Goal: Complete application form

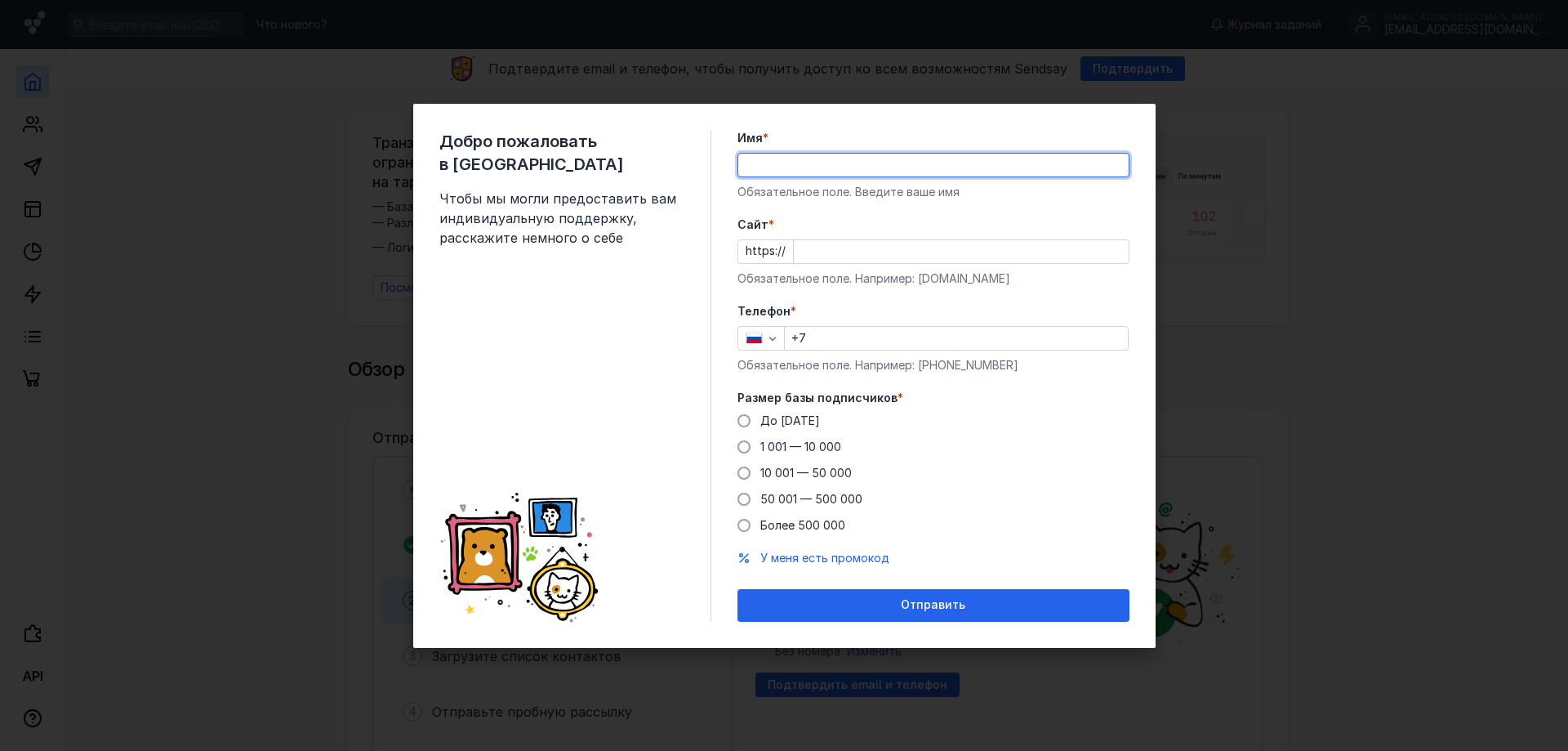
click at [797, 169] on input "Имя *" at bounding box center [933, 165] width 390 height 23
type input "[PERSON_NAME]"
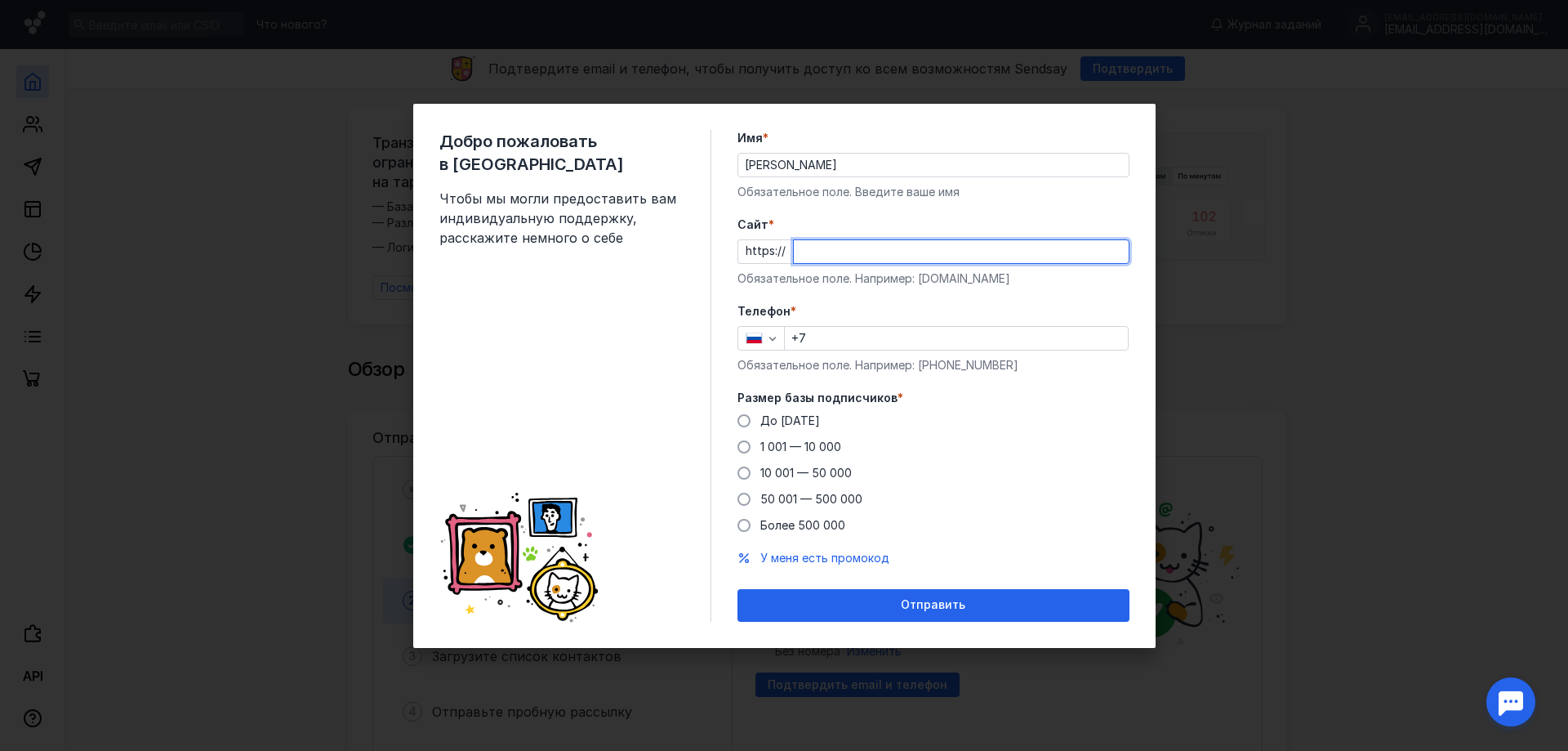
click at [834, 251] on input "Cайт *" at bounding box center [961, 252] width 335 height 23
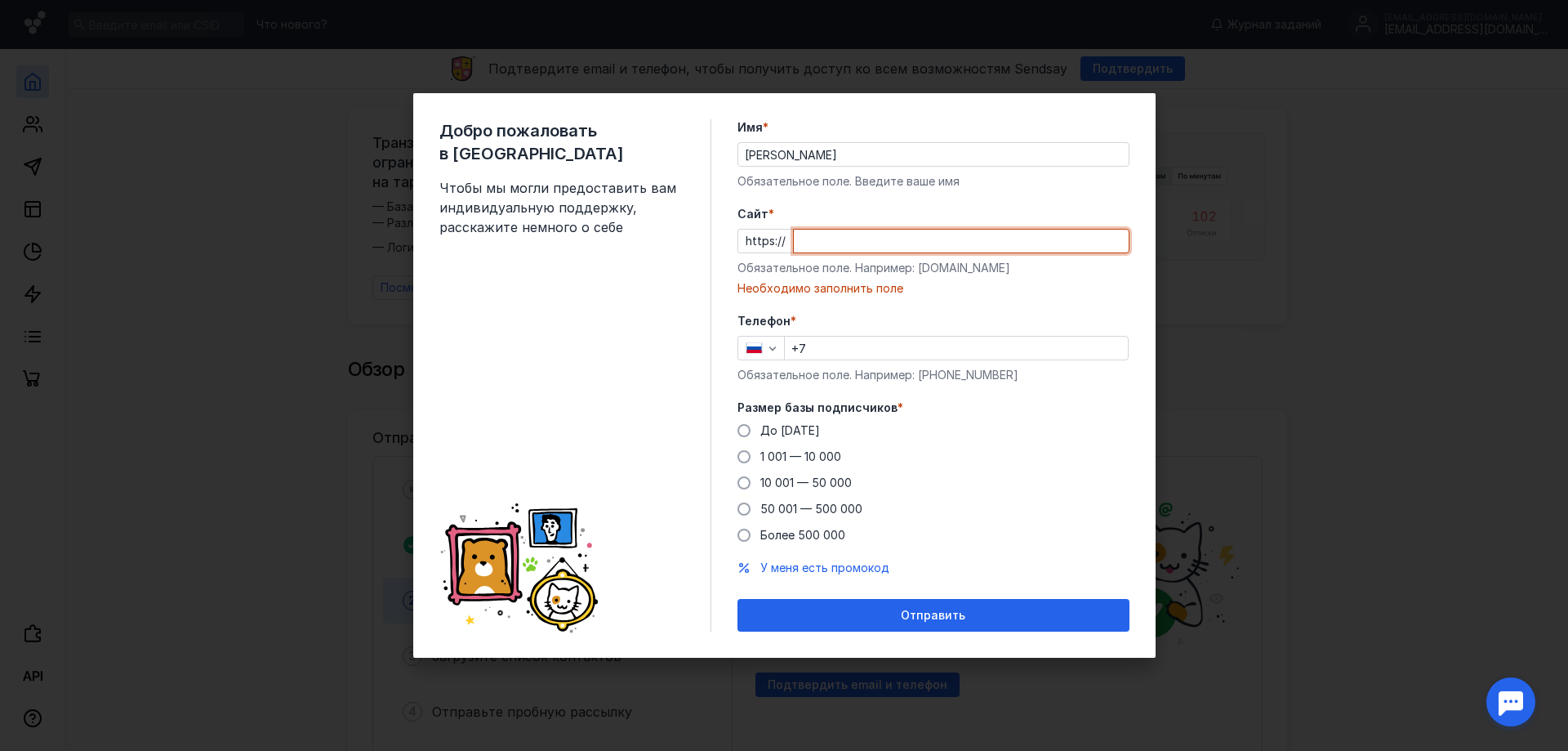
click at [840, 237] on input "Cайт *" at bounding box center [961, 241] width 335 height 23
paste input "[DOMAIN_NAME][URL]"
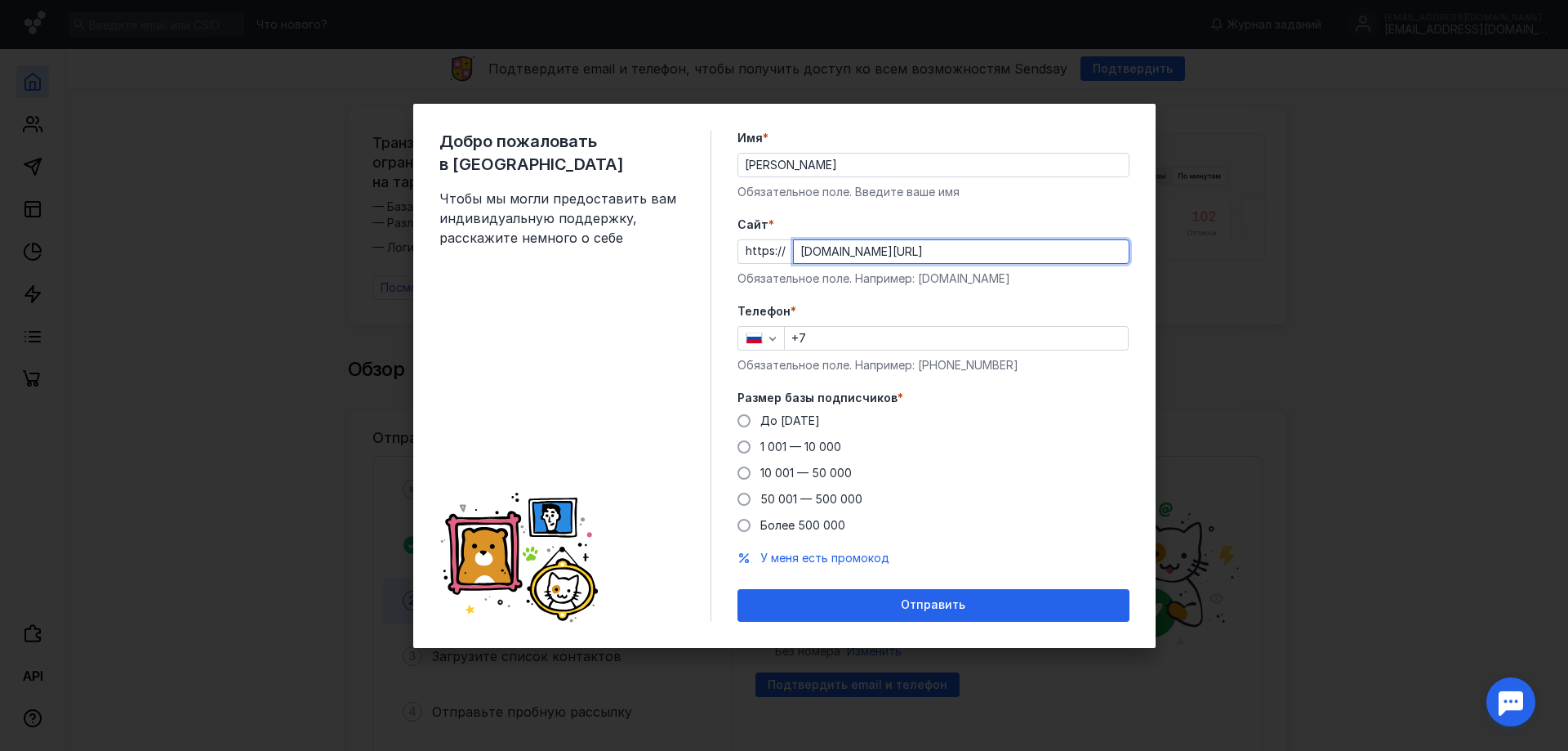
type input "[DOMAIN_NAME][URL]"
click at [848, 342] on input "+7" at bounding box center [957, 338] width 343 height 23
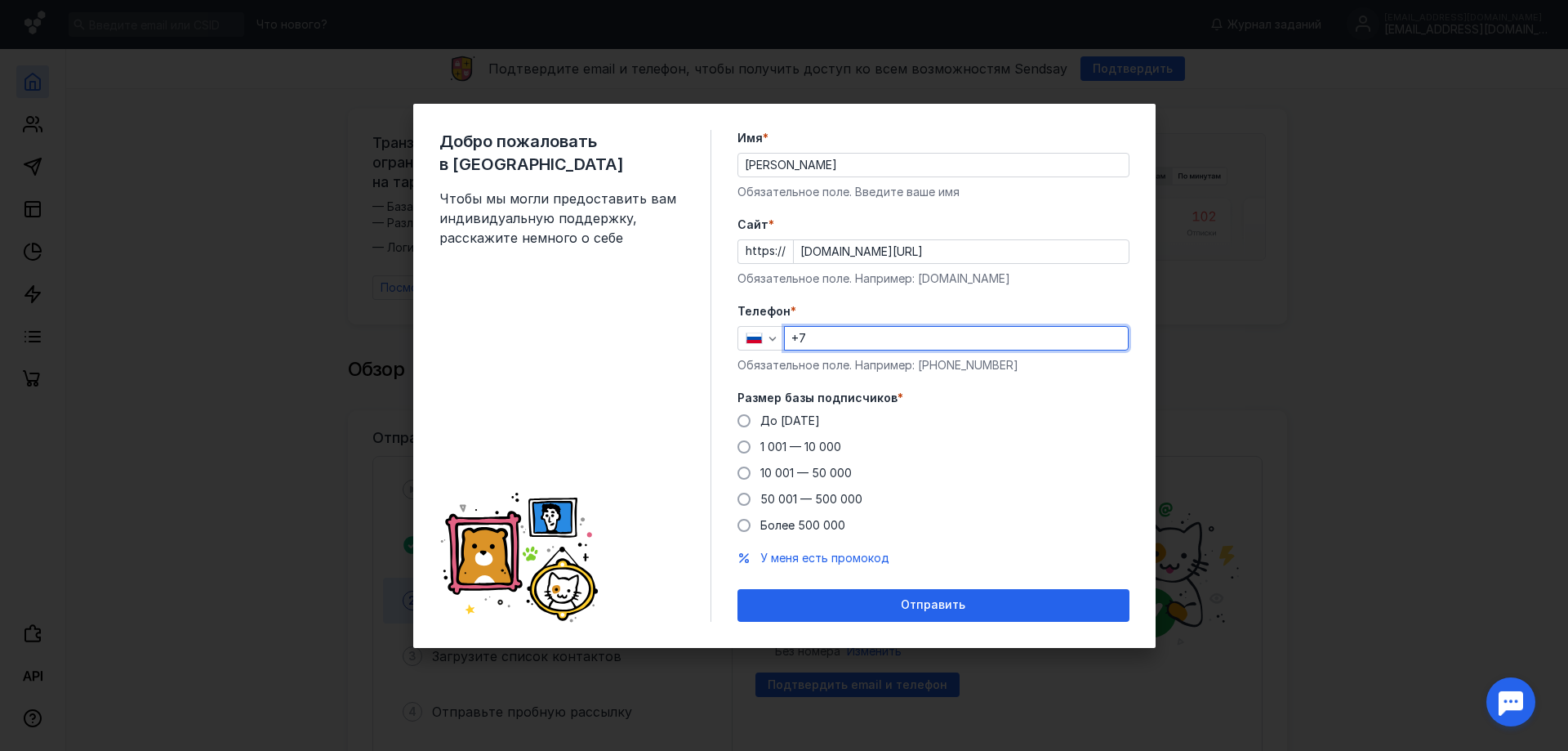
type input "[PHONE_NUMBER]"
click at [742, 503] on span at bounding box center [743, 499] width 13 height 13
click at [0, 0] on input "50 001 — 500 000" at bounding box center [0, 0] width 0 height 0
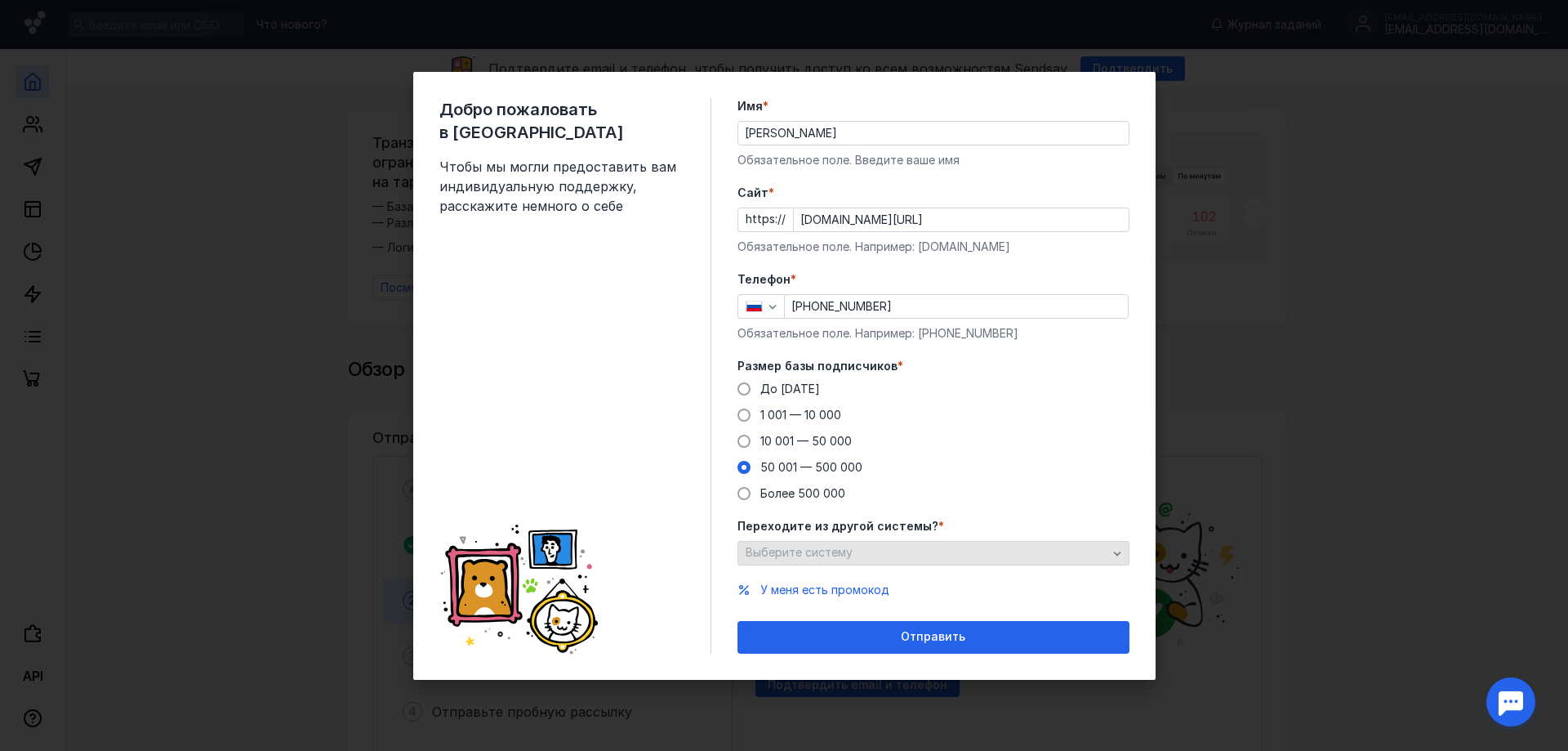
click at [815, 551] on span "Выберите систему" at bounding box center [800, 552] width 107 height 14
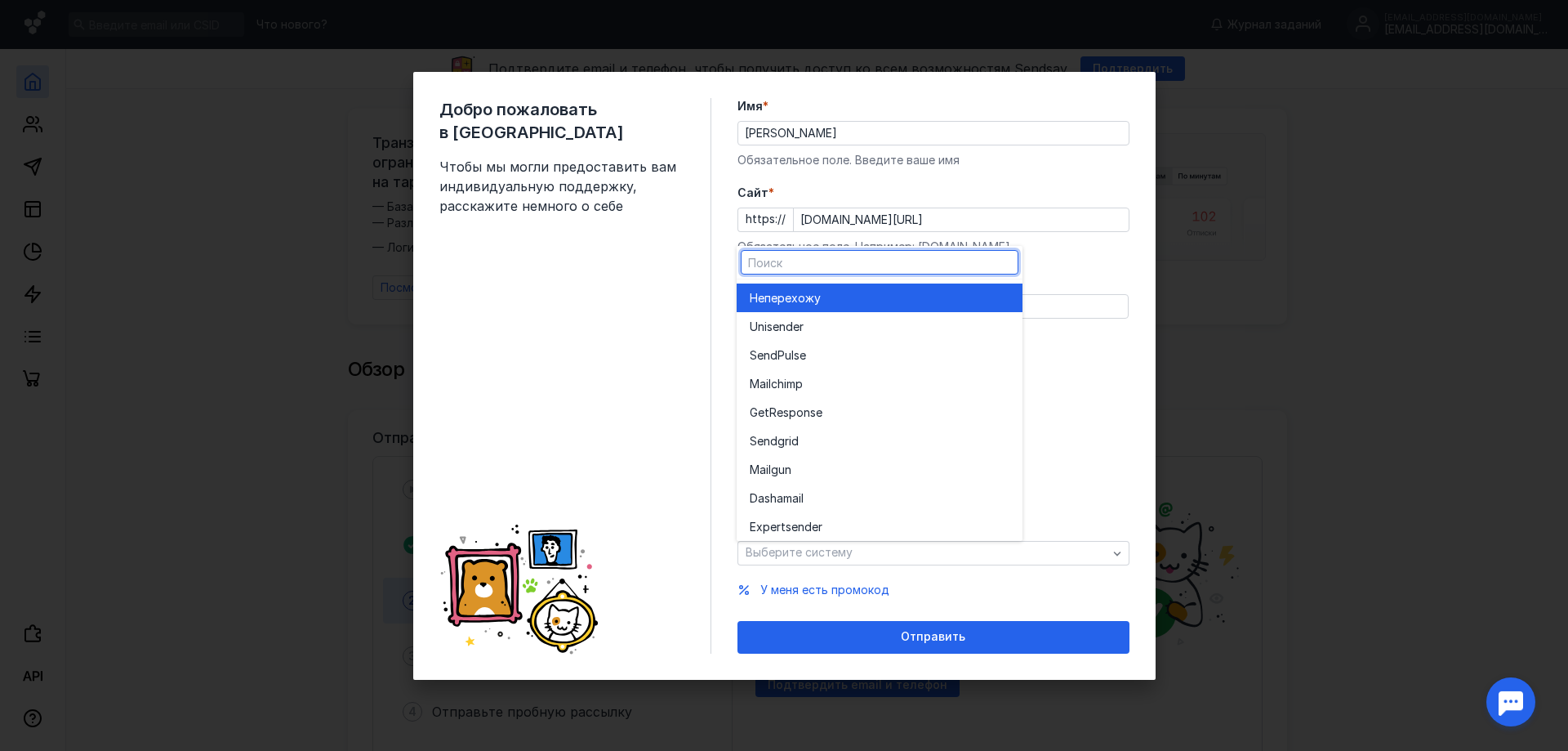
click at [824, 286] on div "Не перехожу" at bounding box center [879, 298] width 260 height 29
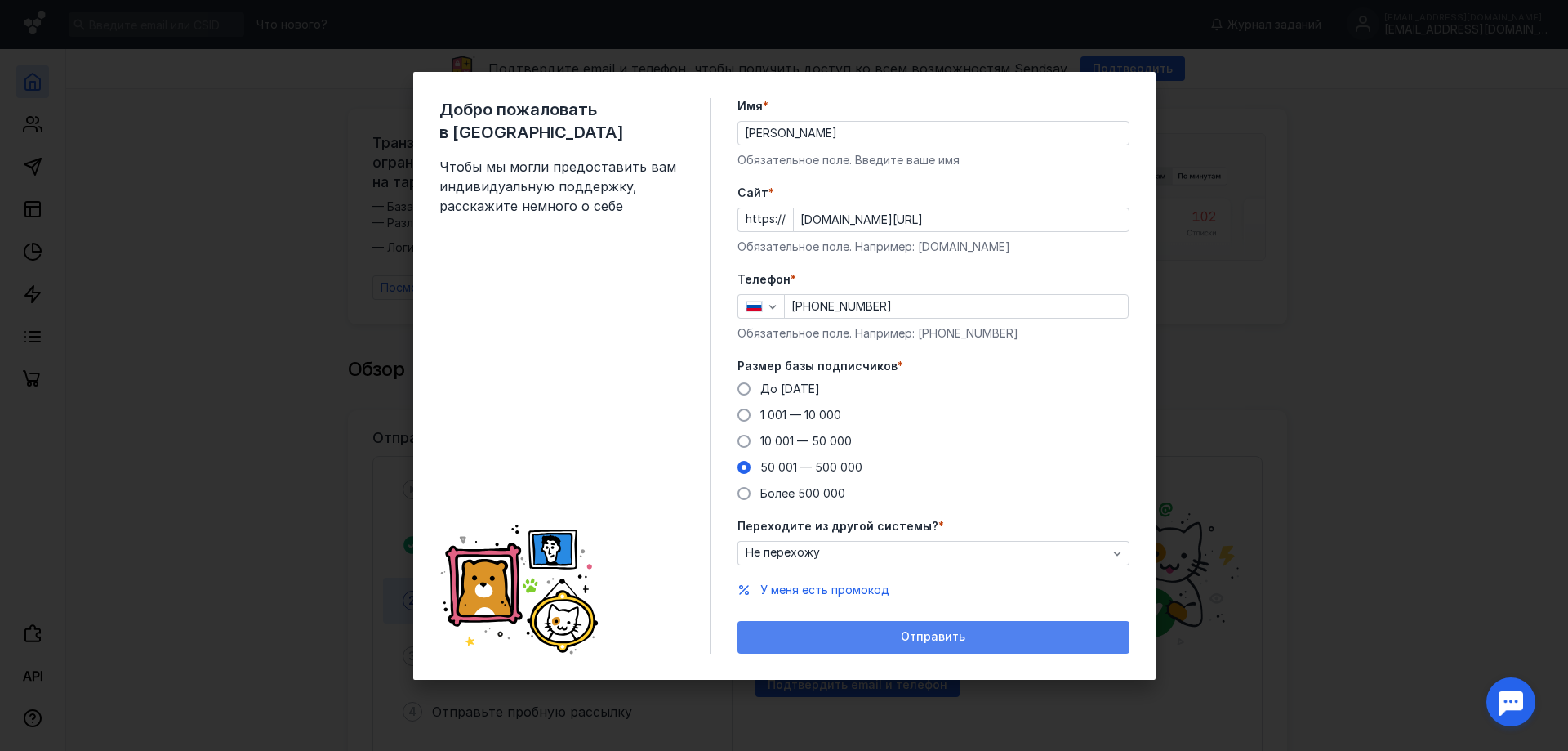
click at [917, 637] on span "Отправить" at bounding box center [933, 638] width 64 height 14
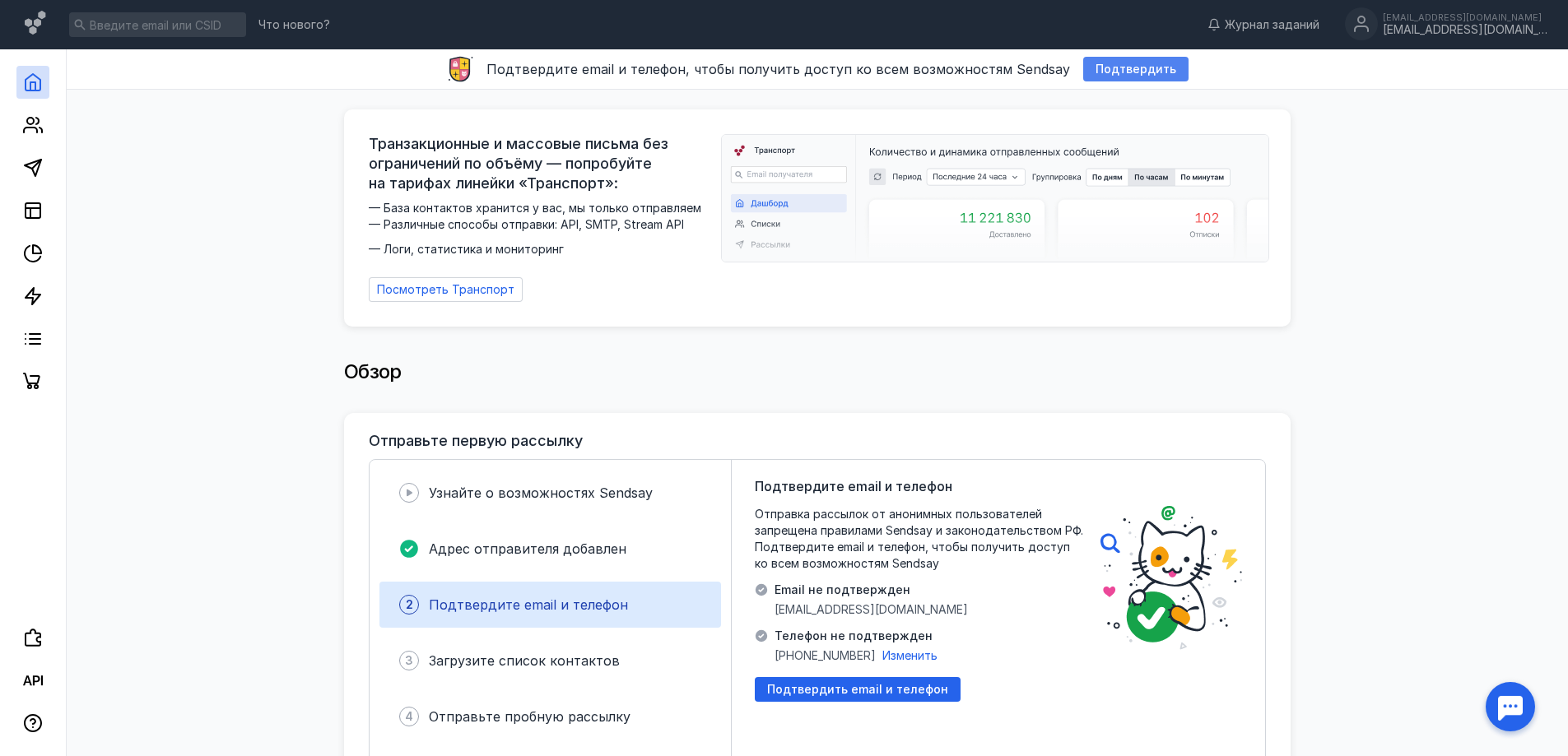
click at [1155, 75] on span "Подтвердить" at bounding box center [1136, 70] width 81 height 14
